Goal: Find contact information: Find contact information

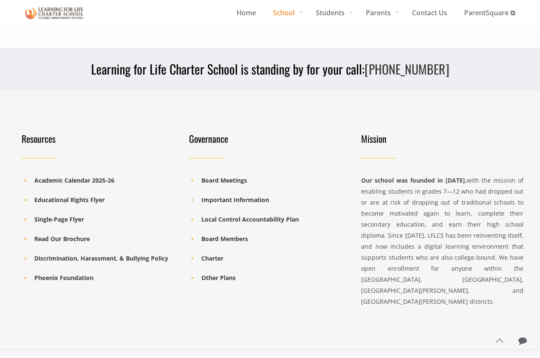
scroll to position [618, 0]
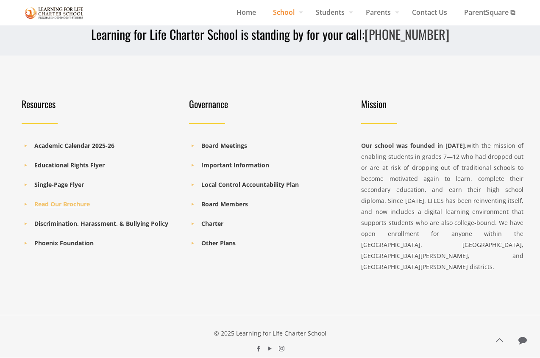
click at [60, 206] on b "Read Our Brochure" at bounding box center [62, 204] width 56 height 8
click at [332, 58] on div "Resources Academic Calendar 2025-26 Educational Rights Flyer Single-Page Flyer …" at bounding box center [270, 185] width 540 height 259
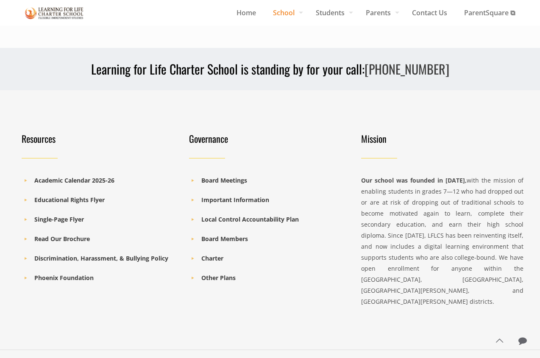
scroll to position [584, 0]
click at [333, 58] on div "Learning for Life Charter School is standing by for your call: [PHONE_NUMBER]" at bounding box center [270, 63] width 507 height 30
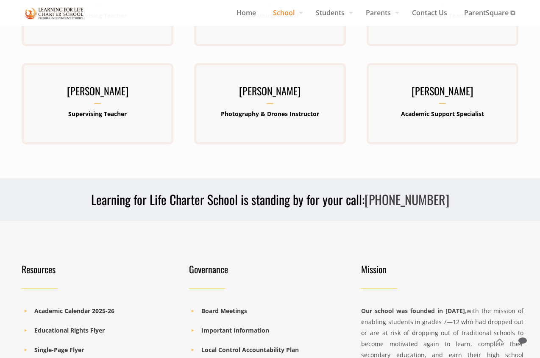
scroll to position [453, 0]
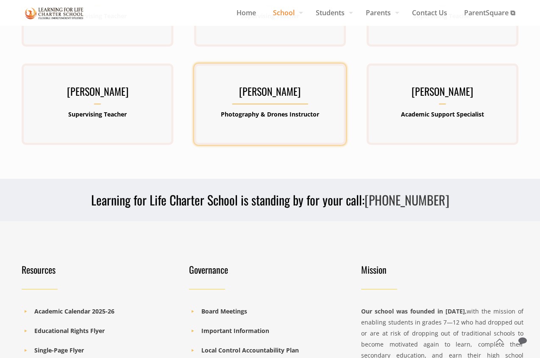
drag, startPoint x: 332, startPoint y: 15, endPoint x: 333, endPoint y: 94, distance: 79.3
click at [333, 94] on h3 "[PERSON_NAME]" at bounding box center [270, 94] width 152 height 22
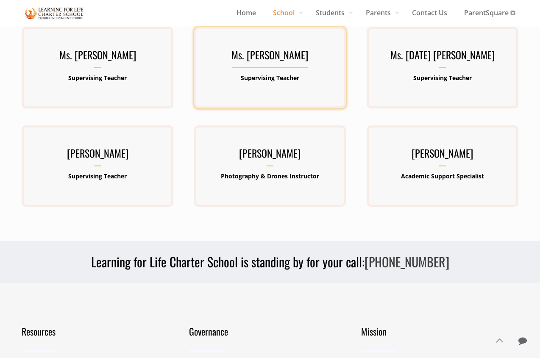
click at [326, 37] on div "Ms. [PERSON_NAME] Supervising Teacher [PERSON_NAME] is a Teacher at Learning fo…" at bounding box center [270, 67] width 152 height 81
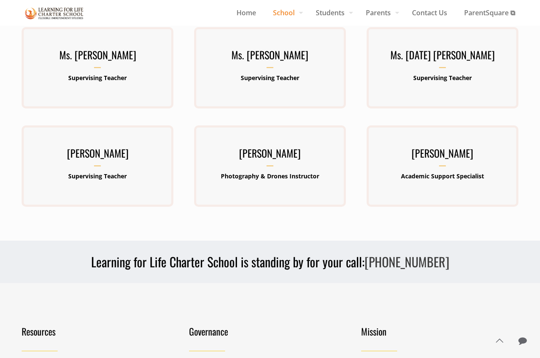
drag, startPoint x: 345, startPoint y: 18, endPoint x: 0, endPoint y: -392, distance: 536.2
click at [333, 117] on div "Ms. [PERSON_NAME] Supervising Teacher [PERSON_NAME] is a Teacher at Learning fo…" at bounding box center [270, 76] width 162 height 98
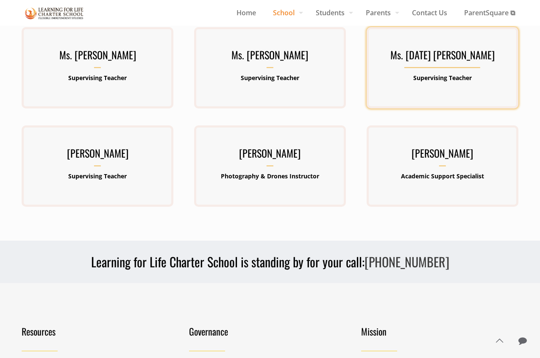
click at [381, 38] on div "Ms. [DATE] [PERSON_NAME] Supervising Teacher" at bounding box center [443, 67] width 152 height 81
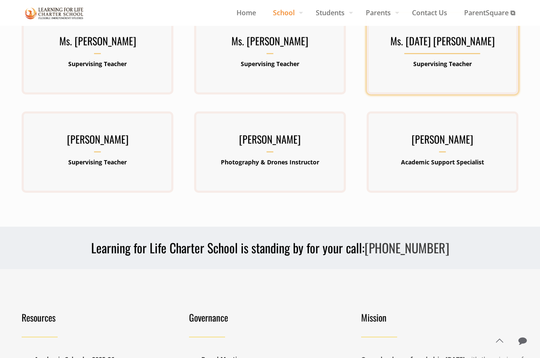
scroll to position [405, 0]
click at [425, 64] on b "Supervising Teacher" at bounding box center [442, 64] width 58 height 8
click at [428, 44] on h3 "Ms. [DATE] [PERSON_NAME]" at bounding box center [443, 44] width 152 height 22
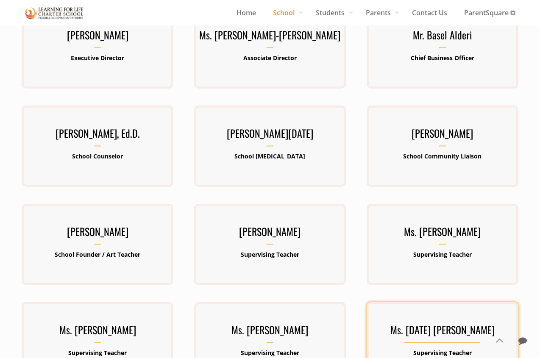
scroll to position [0, 0]
